Goal: Check status: Check status

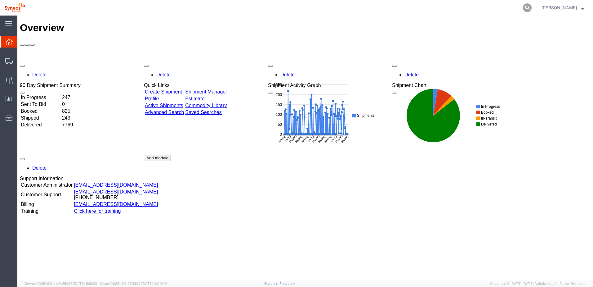
click at [532, 6] on icon at bounding box center [527, 7] width 9 height 9
click at [440, 8] on input "search" at bounding box center [428, 7] width 189 height 15
paste input "56780016"
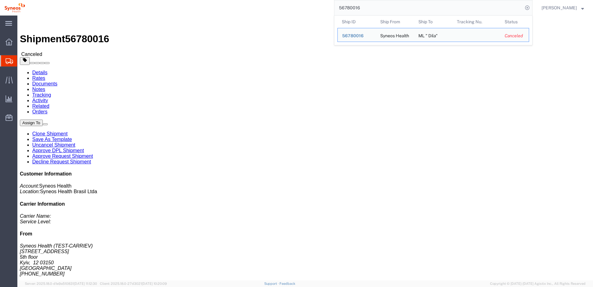
drag, startPoint x: 370, startPoint y: 8, endPoint x: 328, endPoint y: 2, distance: 42.4
click at [328, 2] on div "56780016 Ship ID Ship From Ship To Tracking Nu. Status Ship ID 56780016 Ship Fr…" at bounding box center [280, 8] width 503 height 16
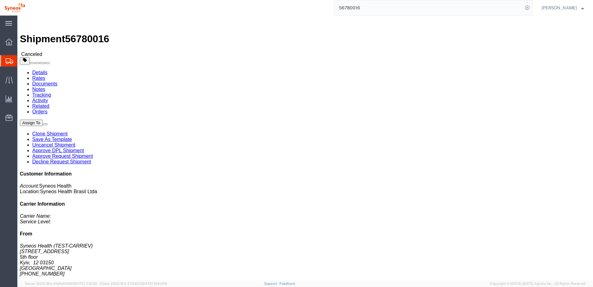
paste input "77310"
type input "56777310"
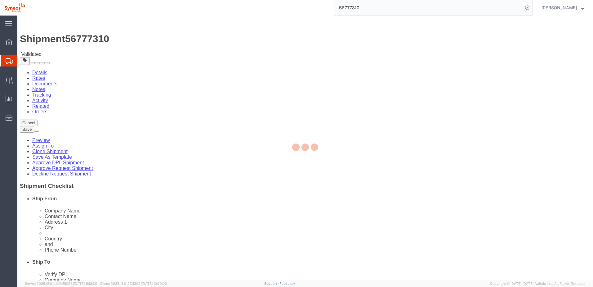
select select
